Goal: Information Seeking & Learning: Check status

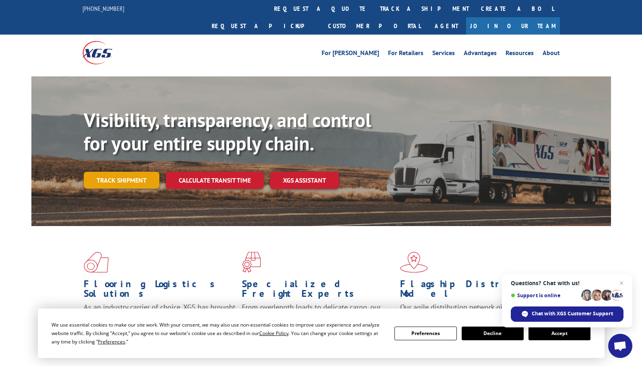
click at [130, 172] on link "Track shipment" at bounding box center [122, 180] width 76 height 17
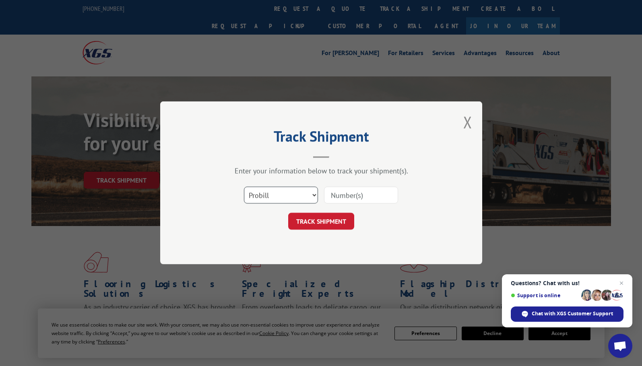
drag, startPoint x: 273, startPoint y: 198, endPoint x: 273, endPoint y: 203, distance: 4.4
click at [273, 198] on select "Select category... Probill BOL PO" at bounding box center [281, 195] width 74 height 17
select select "po"
click at [244, 187] on select "Select category... Probill BOL PO" at bounding box center [281, 195] width 74 height 17
click at [372, 196] on input at bounding box center [361, 195] width 74 height 17
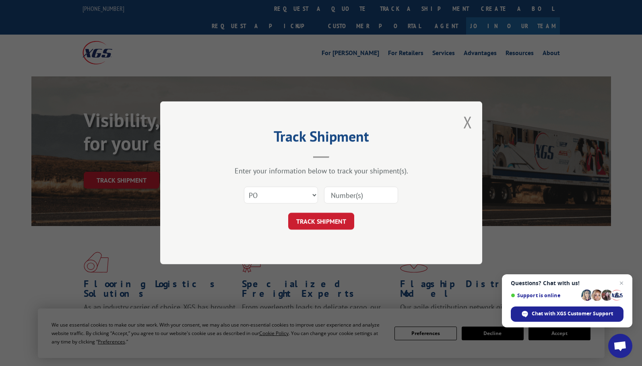
paste input "09521932"
type input "09521932"
click at [336, 222] on button "TRACK SHIPMENT" at bounding box center [321, 221] width 66 height 17
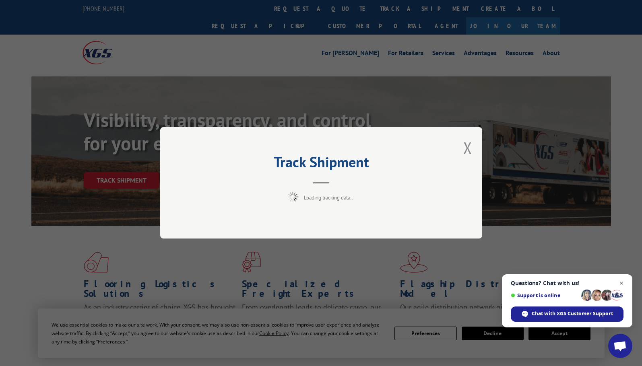
click at [620, 283] on span "Close chat" at bounding box center [621, 283] width 10 height 10
